Goal: Task Accomplishment & Management: Manage account settings

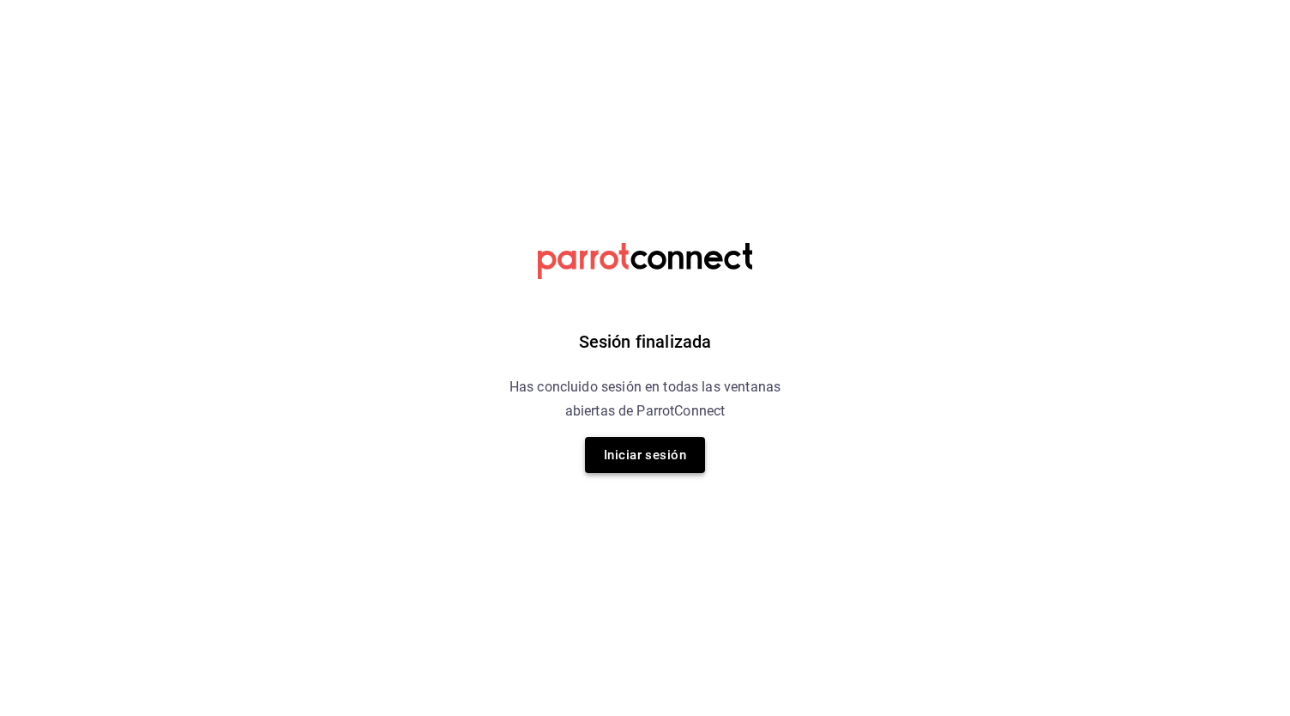
click at [676, 452] on button "Iniciar sesión" at bounding box center [645, 455] width 120 height 36
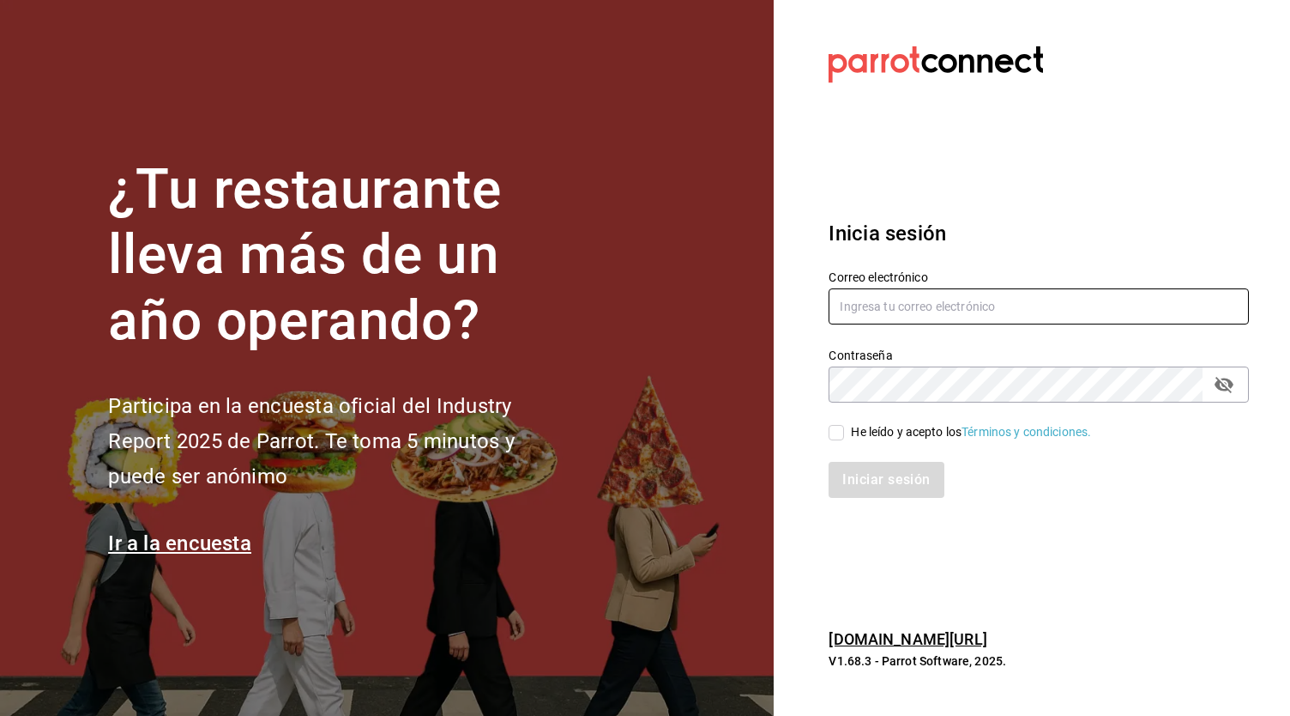
click at [896, 296] on input "text" at bounding box center [1039, 306] width 420 height 36
type input "administracion@lacasadelosguisados.com"
click at [842, 429] on input "He leído y acepto los Términos y condiciones." at bounding box center [836, 432] width 15 height 15
checkbox input "true"
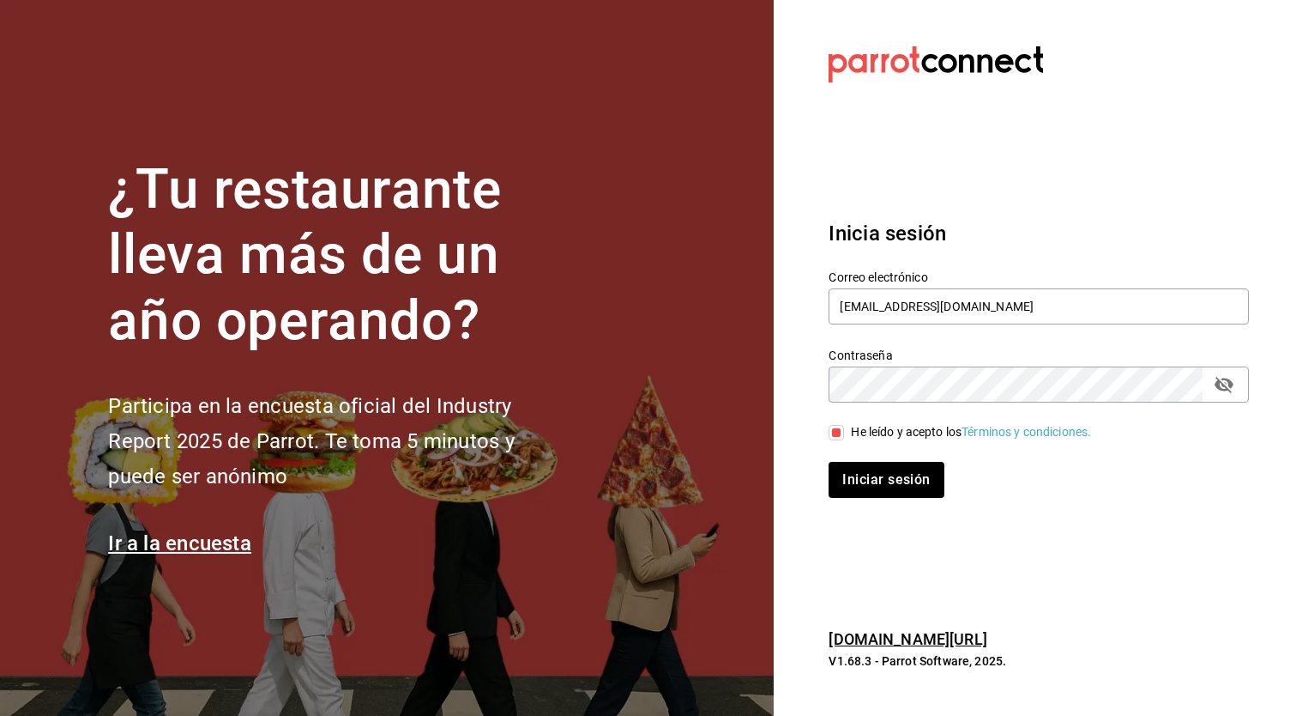
click at [868, 456] on div "Iniciar sesión" at bounding box center [1028, 469] width 441 height 57
click at [870, 468] on button "Iniciar sesión" at bounding box center [887, 480] width 117 height 36
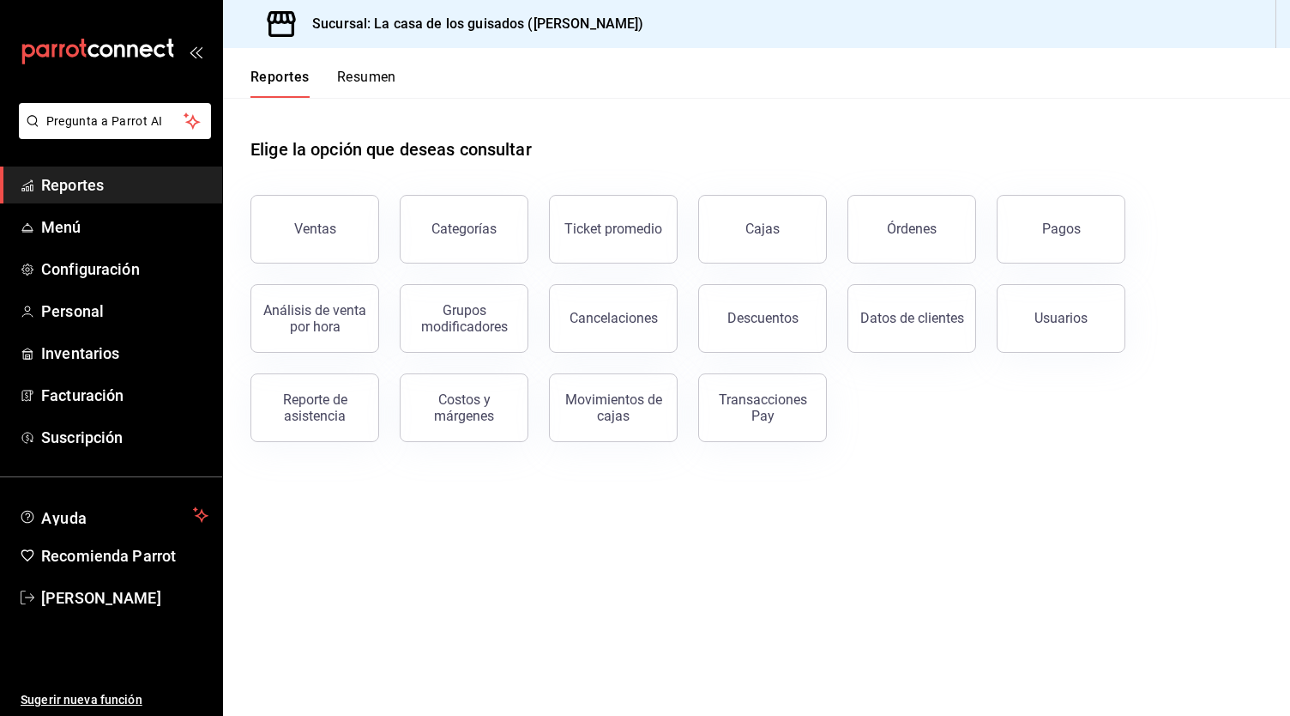
click at [382, 78] on button "Resumen" at bounding box center [366, 83] width 59 height 29
